Goal: Find specific page/section: Find specific page/section

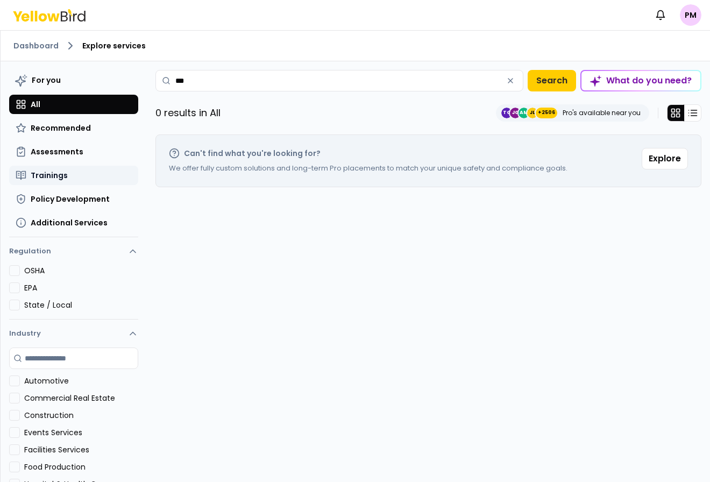
click at [64, 170] on span "Trainings" at bounding box center [49, 175] width 37 height 11
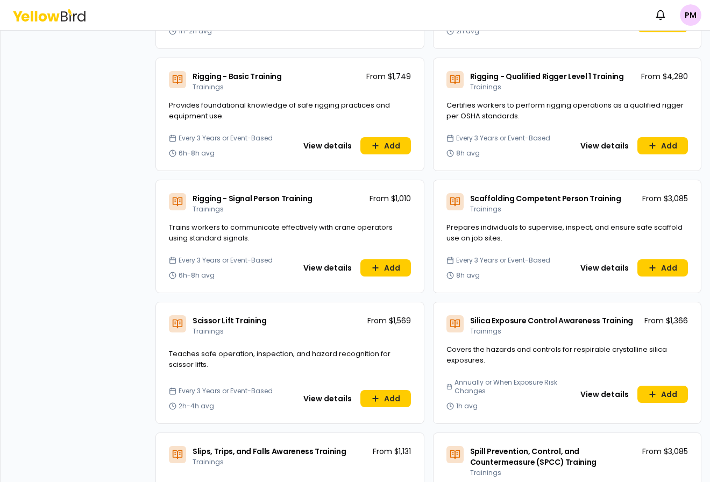
scroll to position [3168, 0]
